Goal: Task Accomplishment & Management: Manage account settings

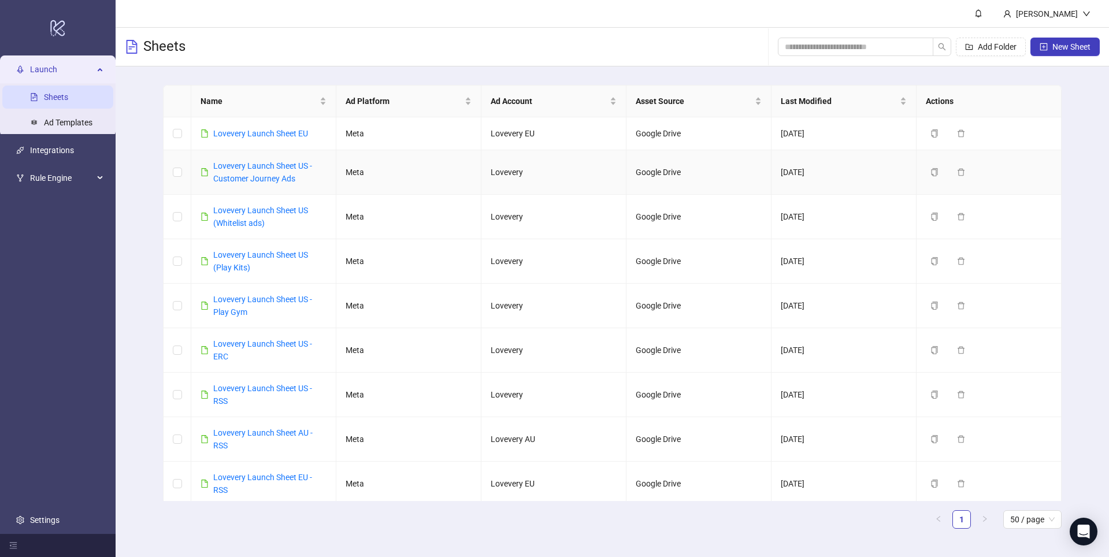
click at [274, 179] on link "Lovevery Launch Sheet US - Customer Journey Ads" at bounding box center [262, 172] width 99 height 22
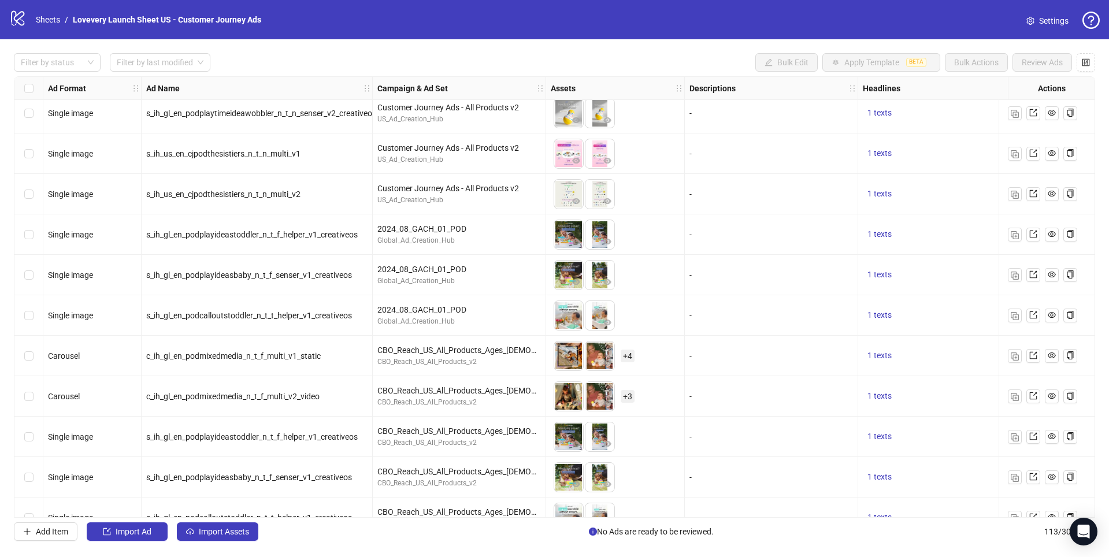
scroll to position [4160, 0]
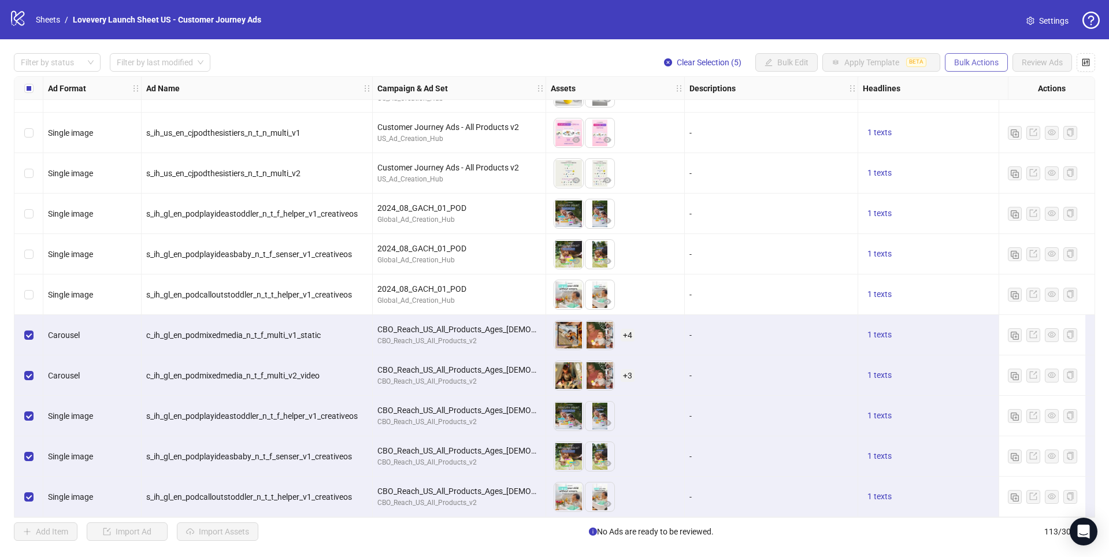
click at [968, 65] on span "Bulk Actions" at bounding box center [977, 62] width 45 height 9
click at [967, 90] on span "Delete" at bounding box center [992, 86] width 79 height 13
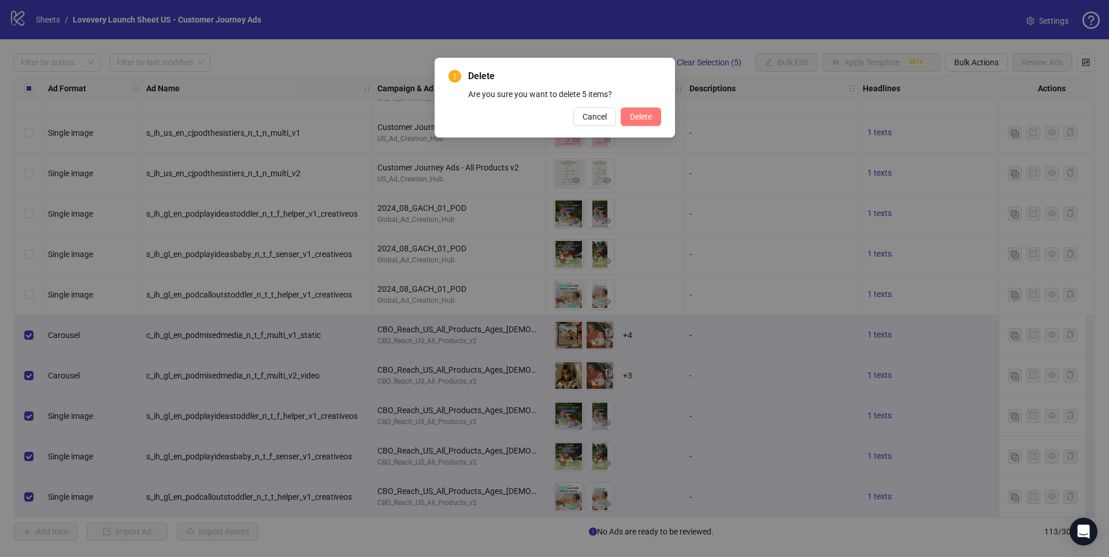
click at [635, 118] on span "Delete" at bounding box center [641, 116] width 22 height 9
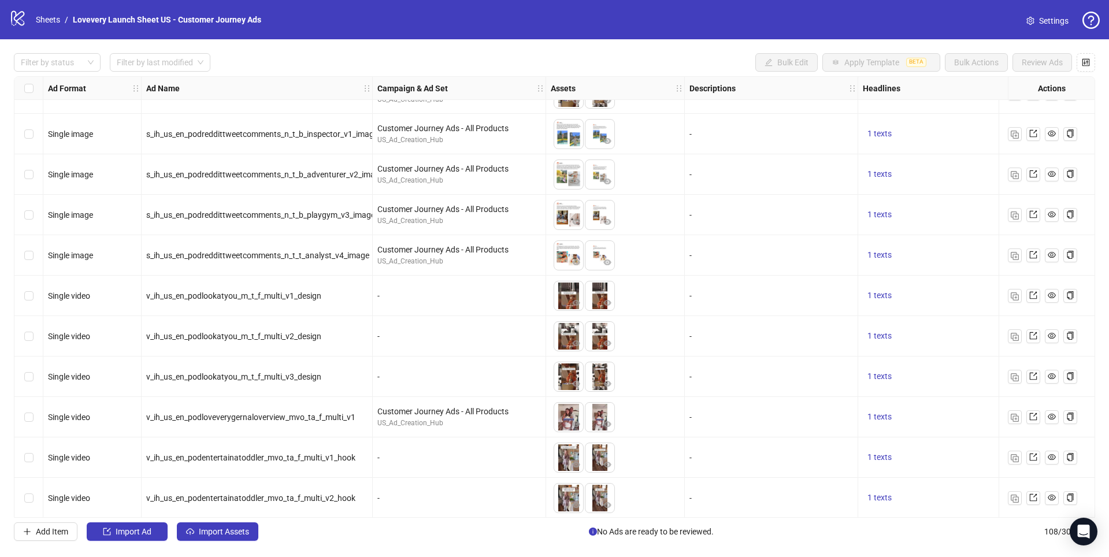
scroll to position [757, 0]
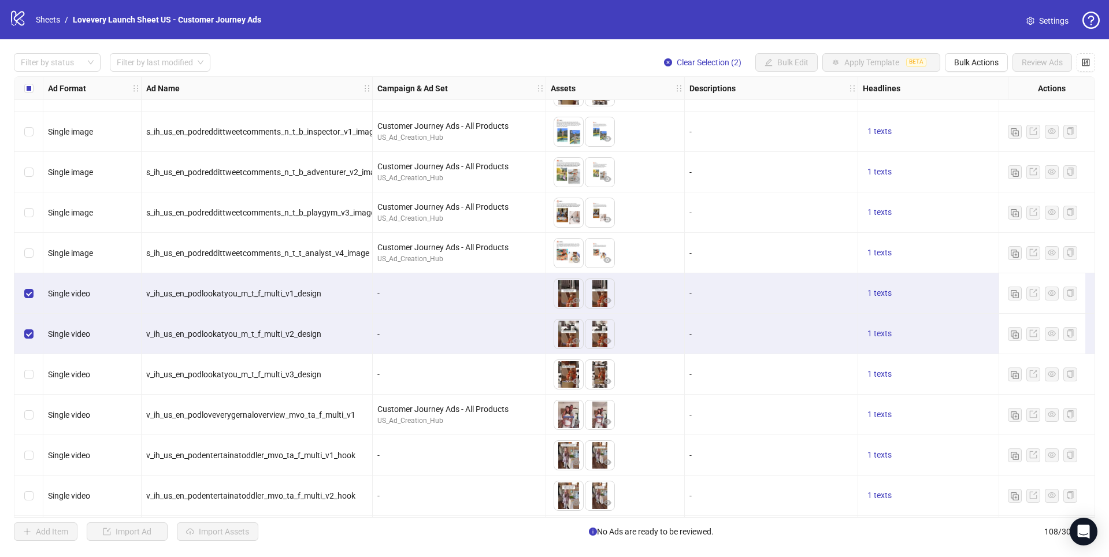
click at [34, 372] on div "Select row 26" at bounding box center [28, 374] width 29 height 40
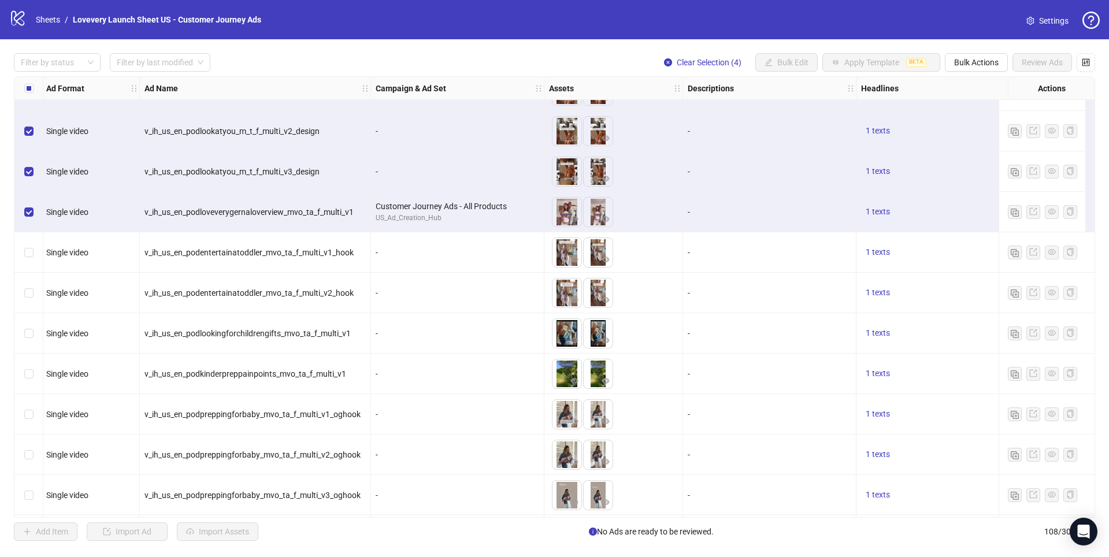
scroll to position [961, 2]
drag, startPoint x: 34, startPoint y: 251, endPoint x: 38, endPoint y: 274, distance: 23.6
click at [34, 251] on div "Select row 28" at bounding box center [28, 251] width 29 height 40
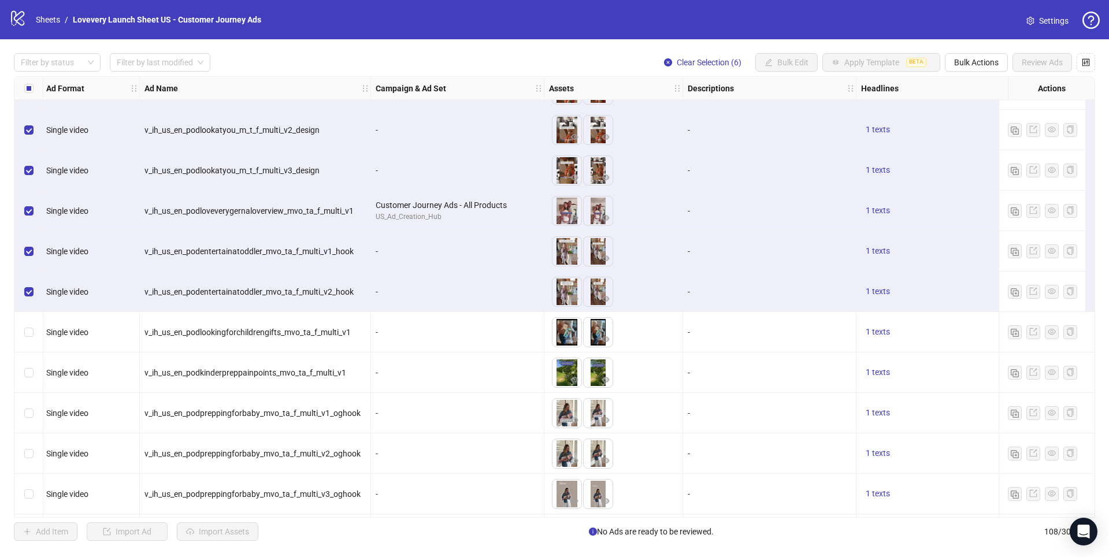
scroll to position [974, 2]
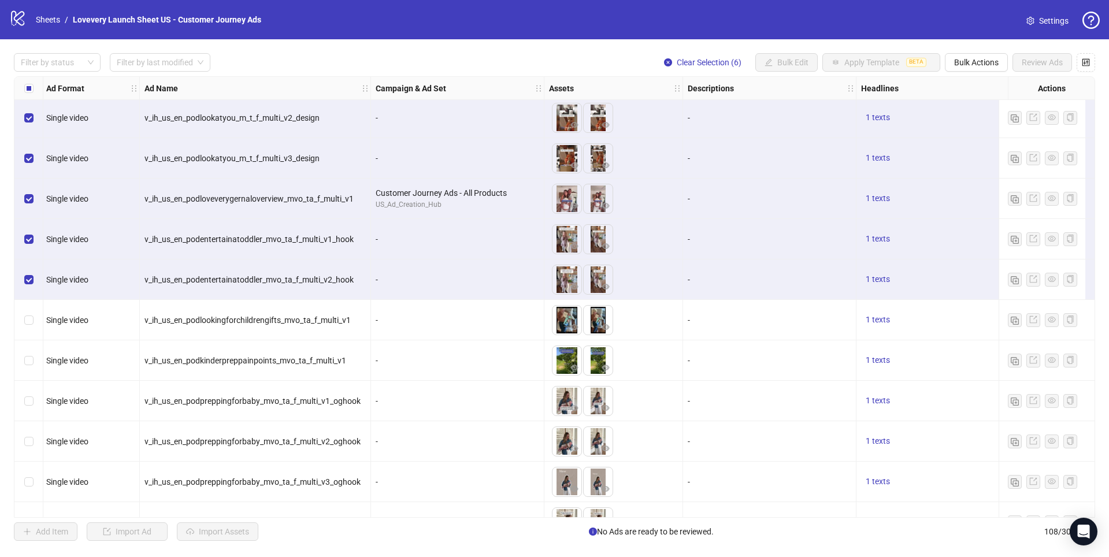
click at [36, 332] on div "Select row 30" at bounding box center [28, 320] width 29 height 40
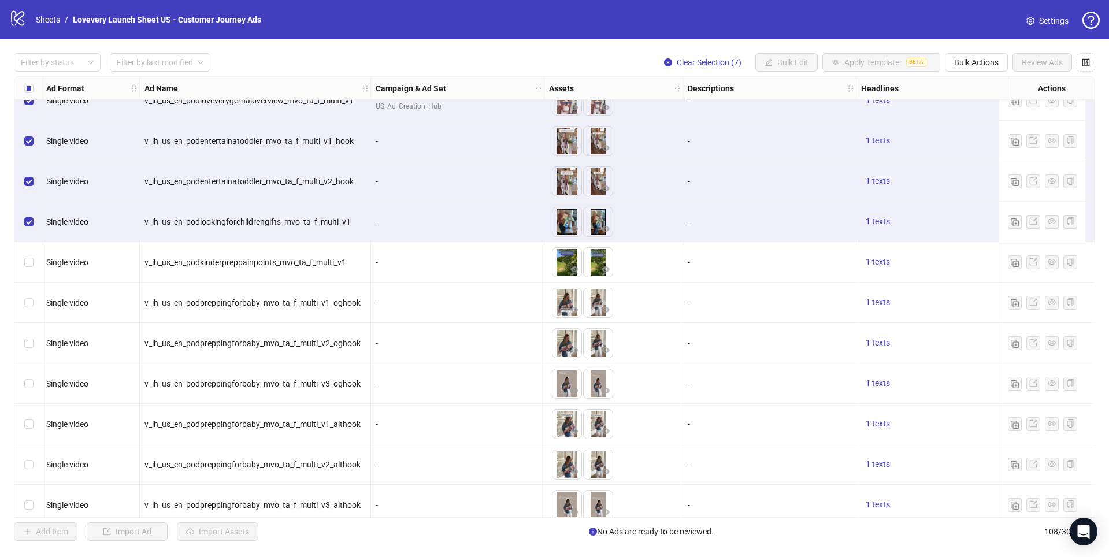
scroll to position [1073, 2]
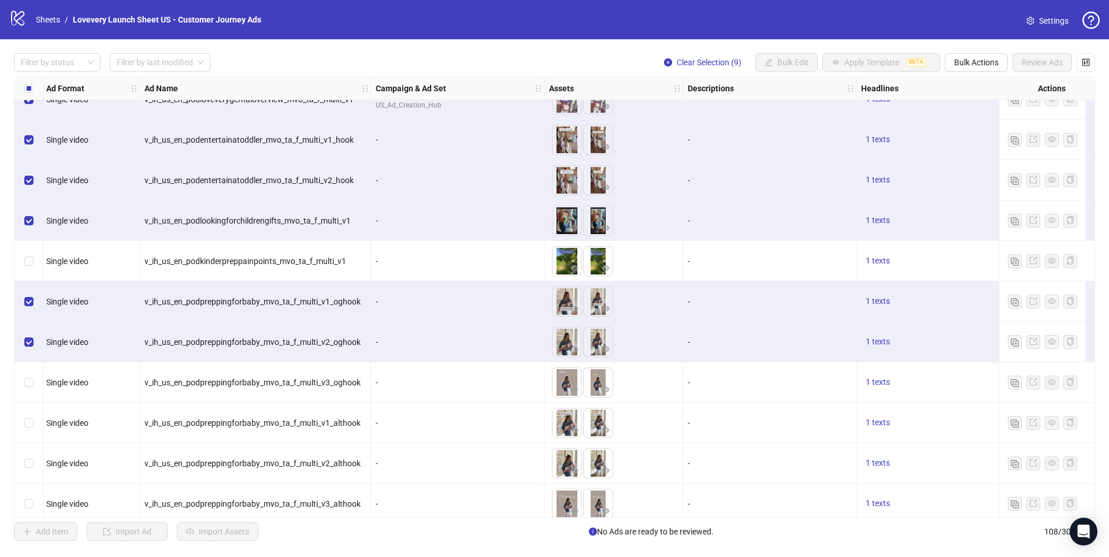
click at [27, 373] on div "Select row 34" at bounding box center [28, 383] width 29 height 40
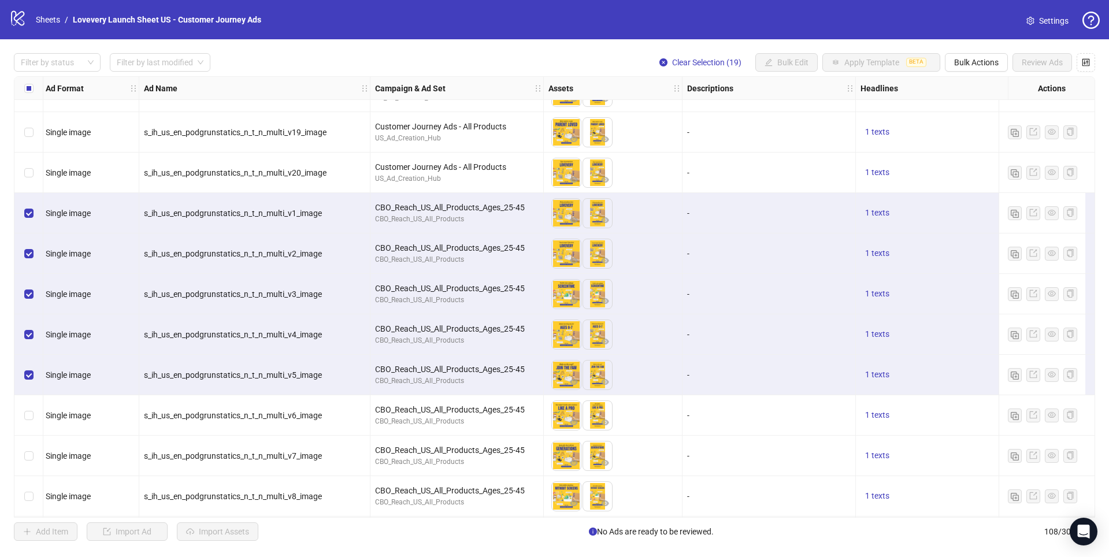
scroll to position [2268, 2]
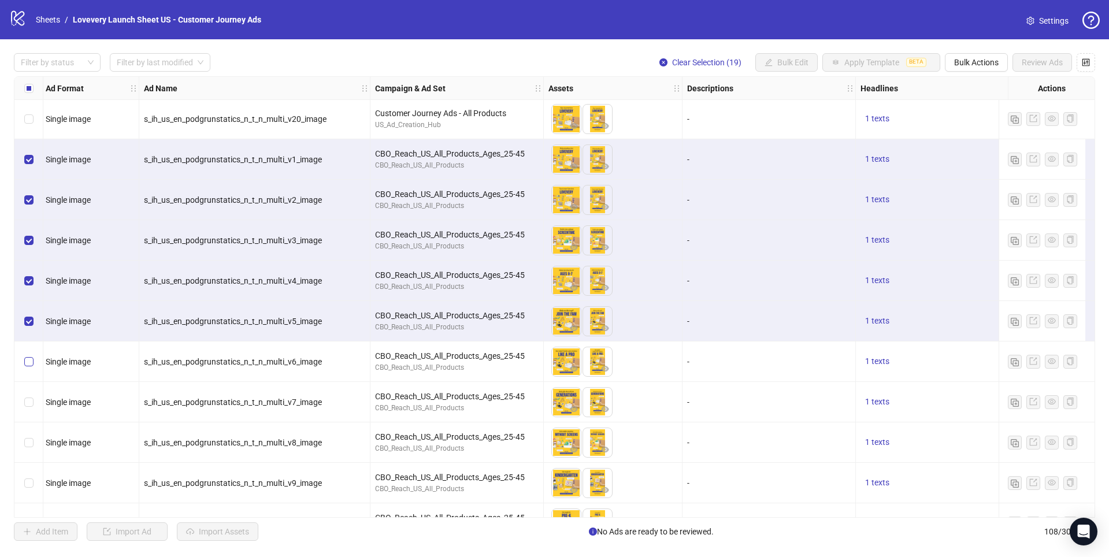
click at [29, 356] on label "Select row 63" at bounding box center [28, 362] width 9 height 13
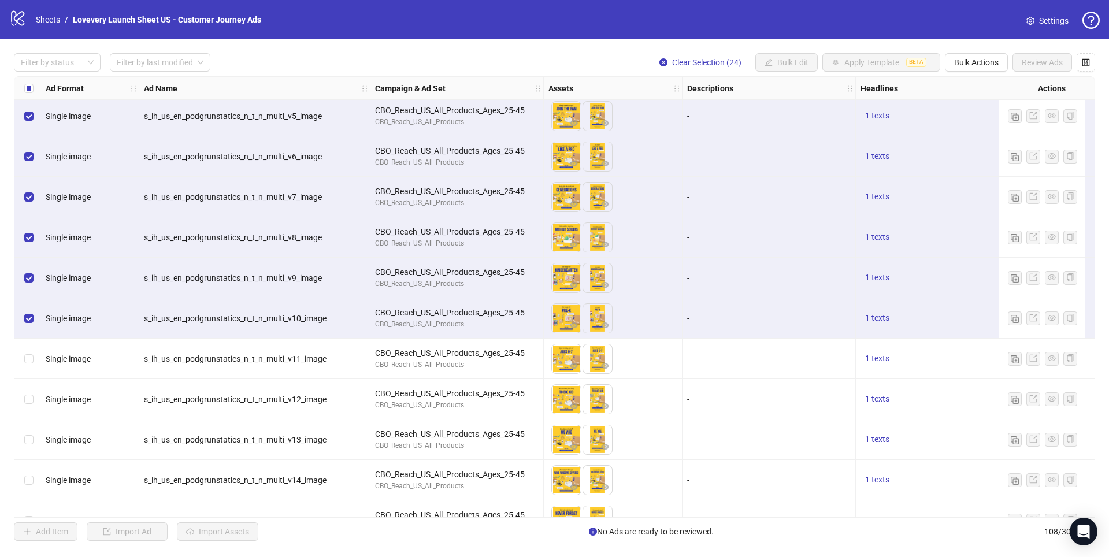
scroll to position [2473, 2]
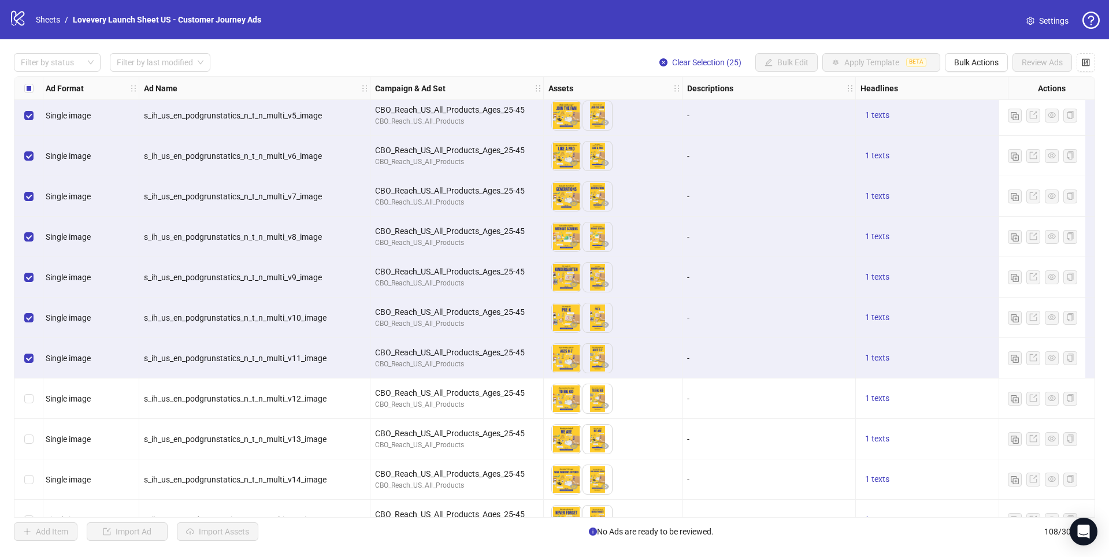
drag, startPoint x: 28, startPoint y: 390, endPoint x: 33, endPoint y: 408, distance: 18.1
click at [28, 391] on div "Select row 69" at bounding box center [28, 399] width 29 height 40
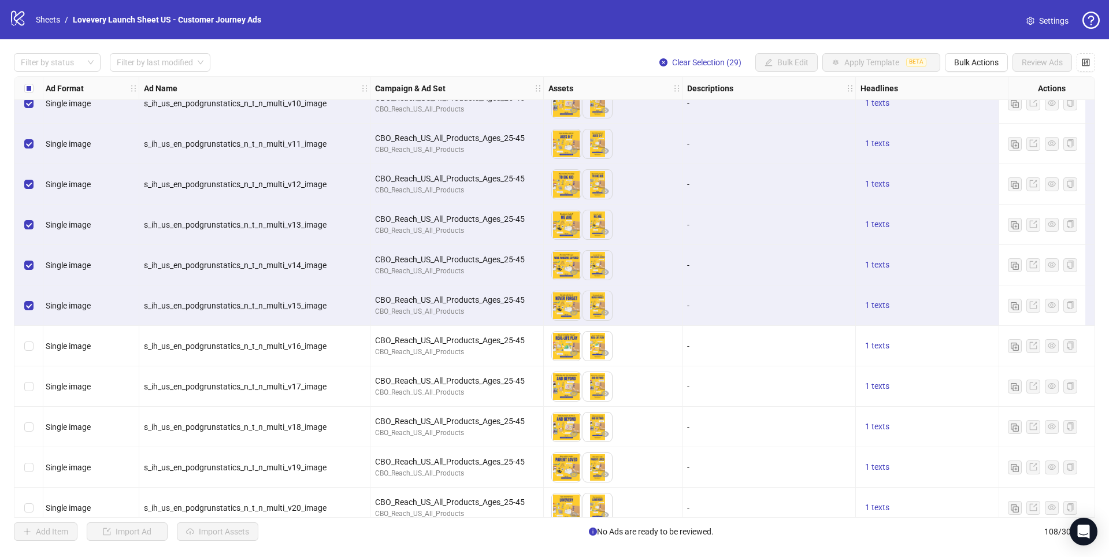
scroll to position [2696, 2]
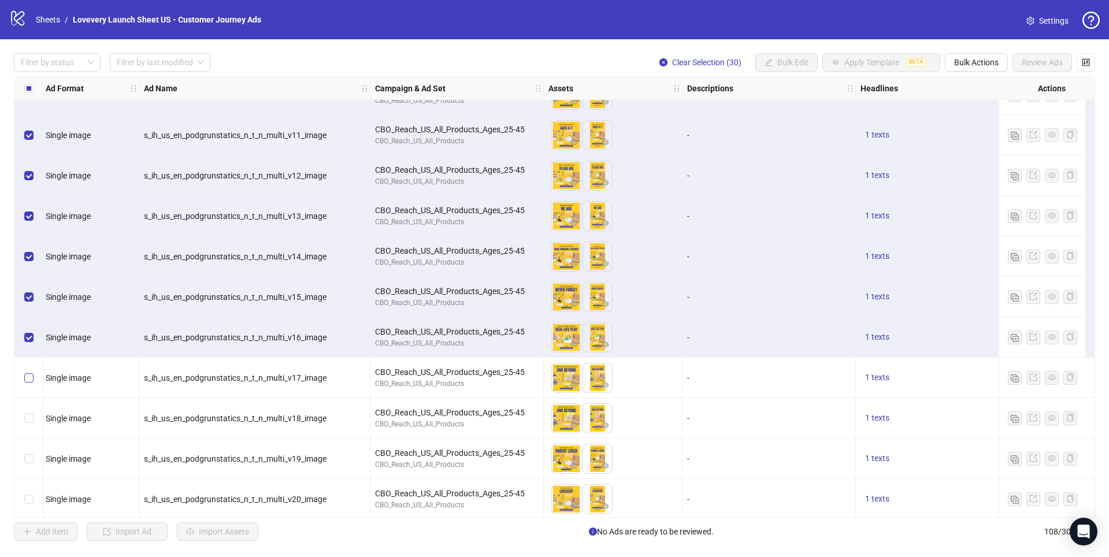
click at [26, 372] on label "Select row 74" at bounding box center [28, 378] width 9 height 13
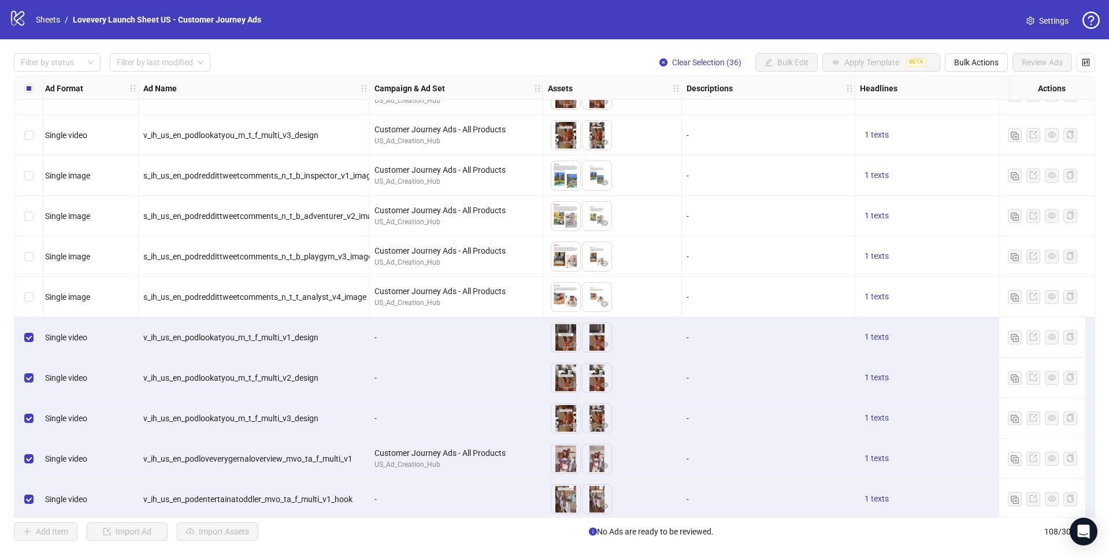
scroll to position [686, 3]
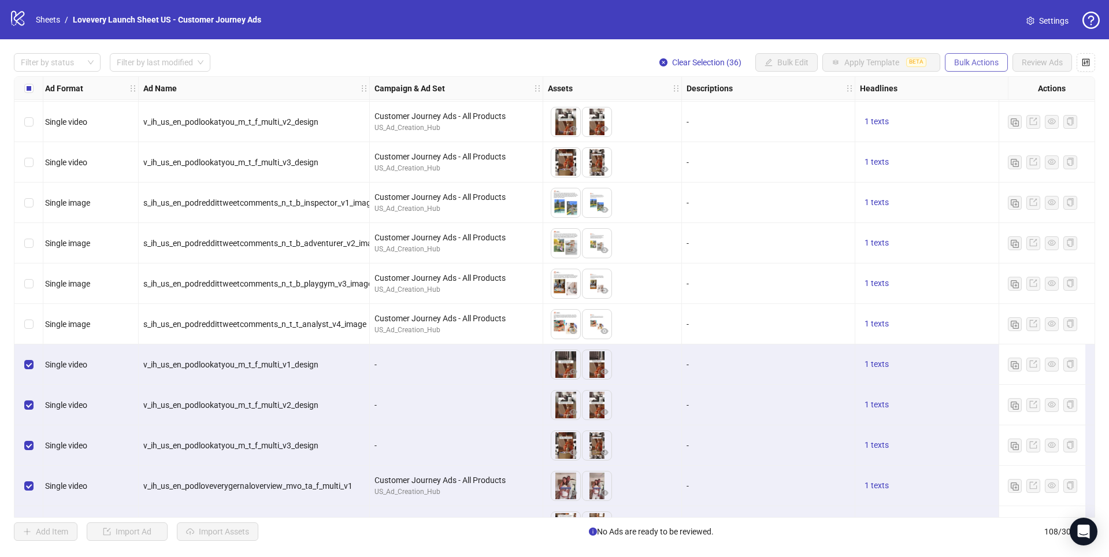
click at [985, 61] on span "Bulk Actions" at bounding box center [977, 62] width 45 height 9
click at [986, 83] on span "Delete" at bounding box center [992, 86] width 79 height 13
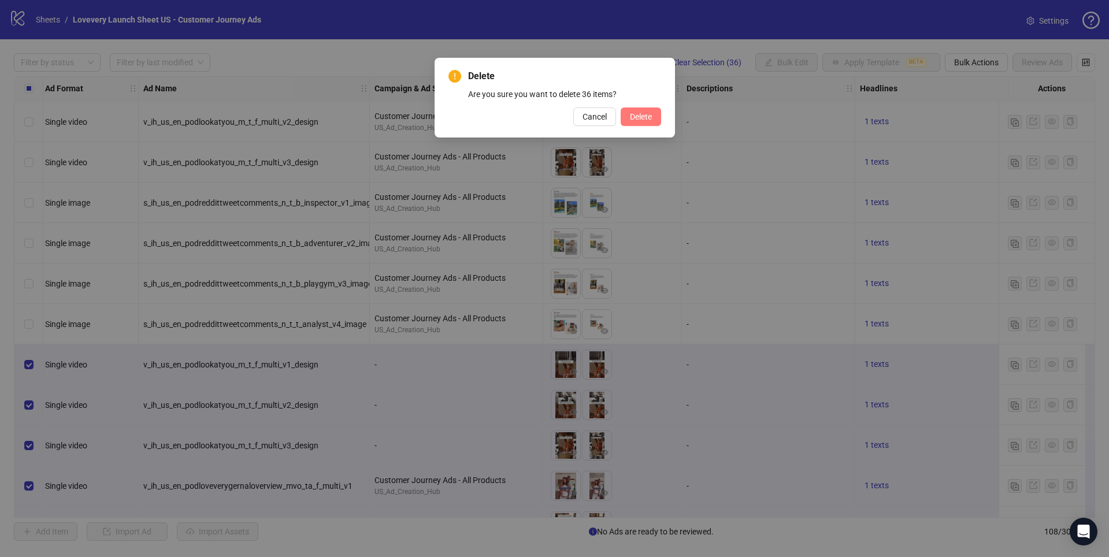
click at [645, 118] on span "Delete" at bounding box center [641, 116] width 22 height 9
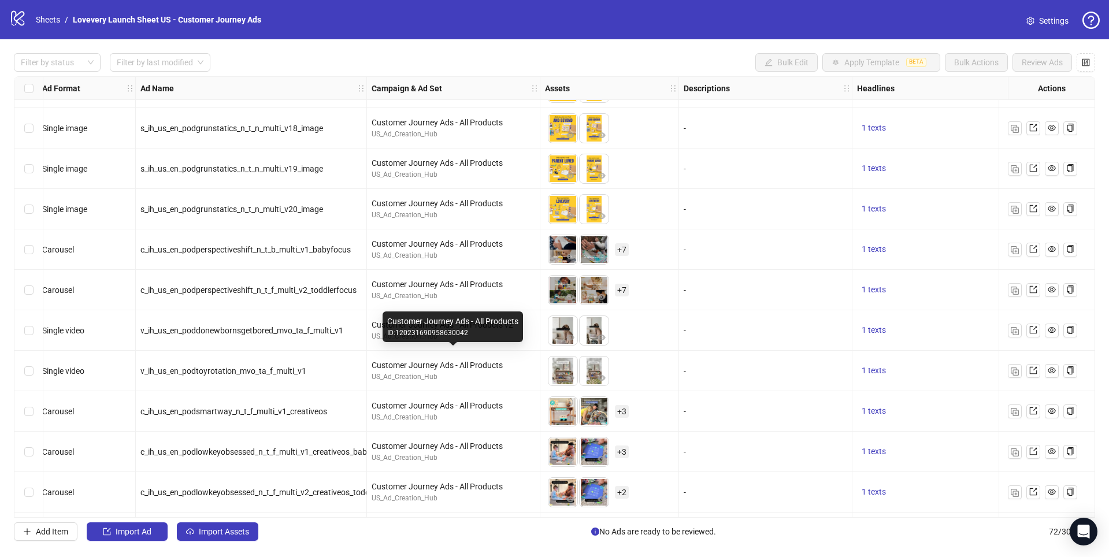
scroll to position [1635, 6]
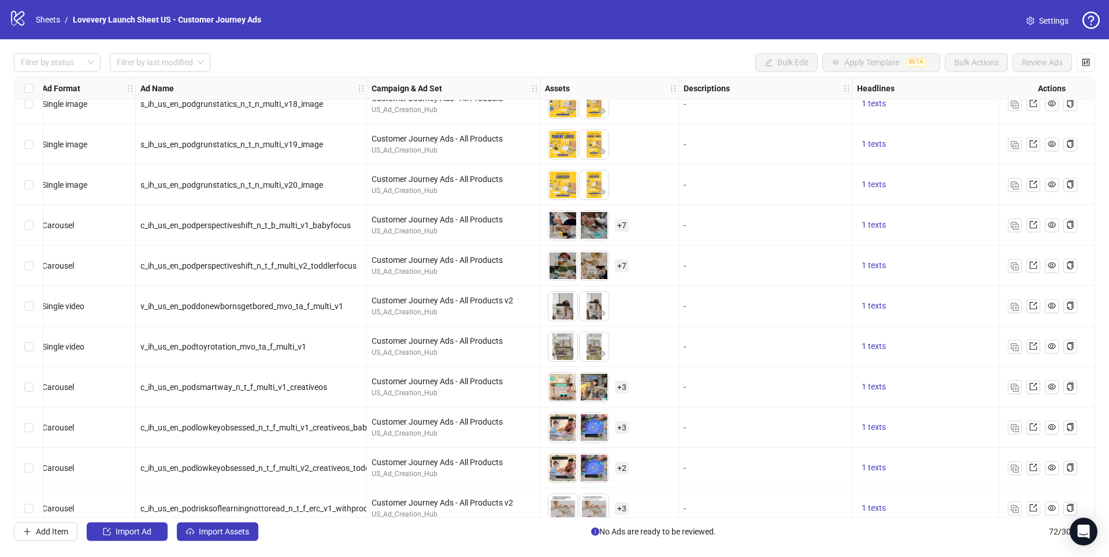
click at [295, 299] on div "v_ih_us_en_poddonewbornsgetbored_mvo_ta_f_multi_v1" at bounding box center [251, 306] width 231 height 40
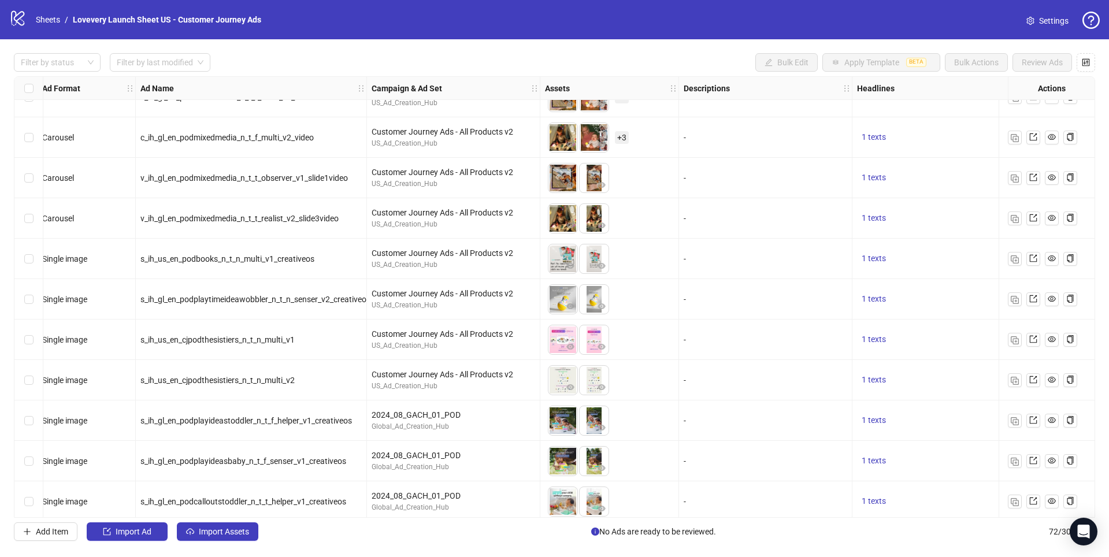
scroll to position [2501, 6]
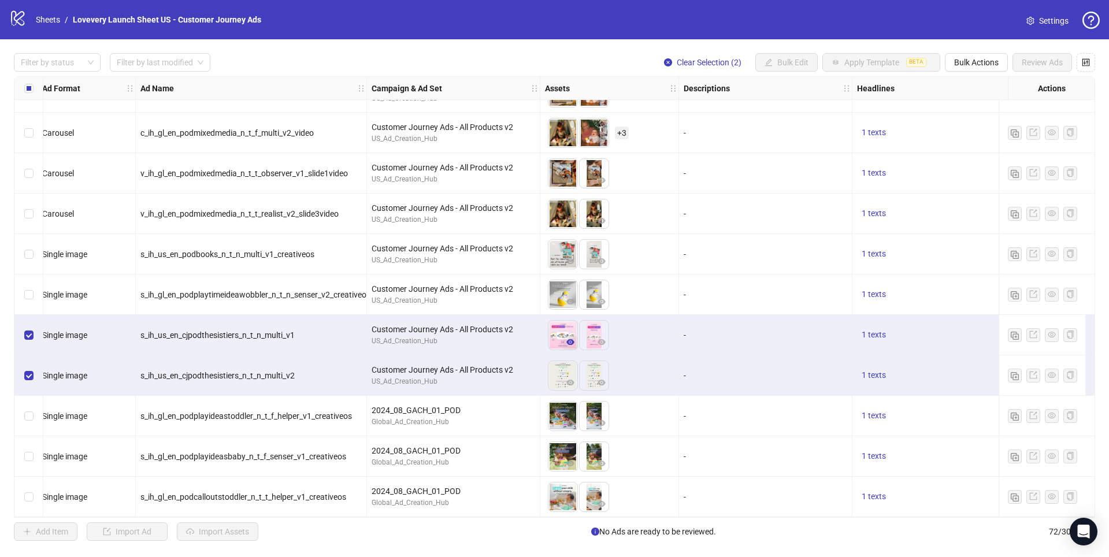
click at [572, 338] on icon "eye" at bounding box center [571, 342] width 8 height 8
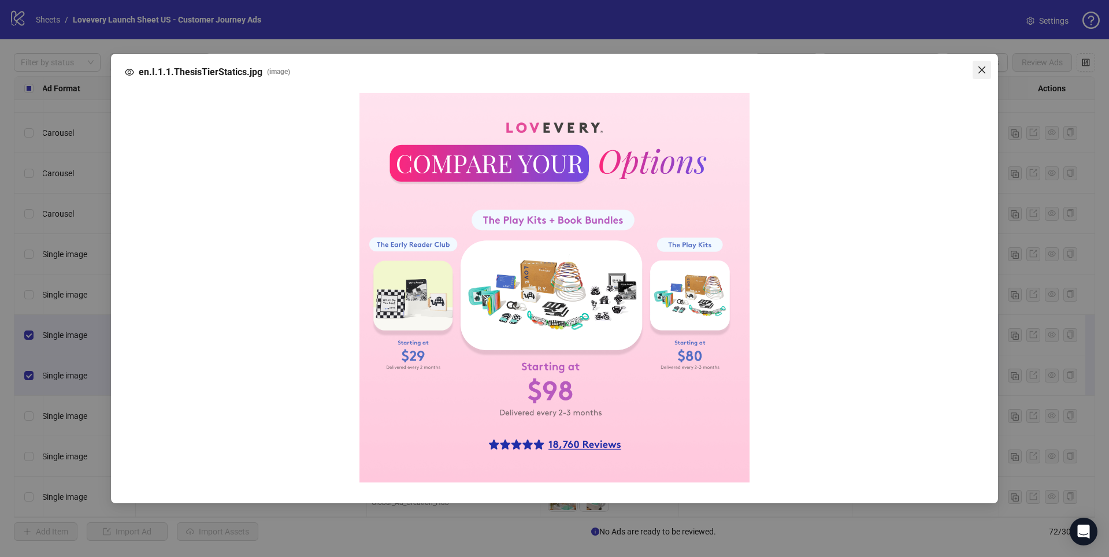
click at [984, 75] on icon "close" at bounding box center [982, 69] width 9 height 9
